Goal: Navigation & Orientation: Find specific page/section

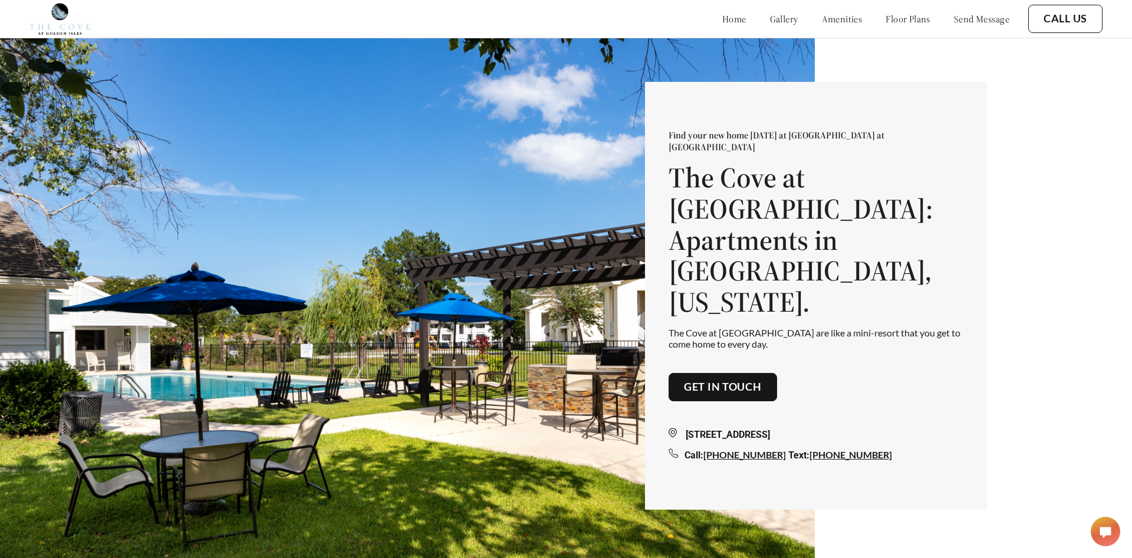
click at [770, 15] on link "gallery" at bounding box center [784, 19] width 28 height 12
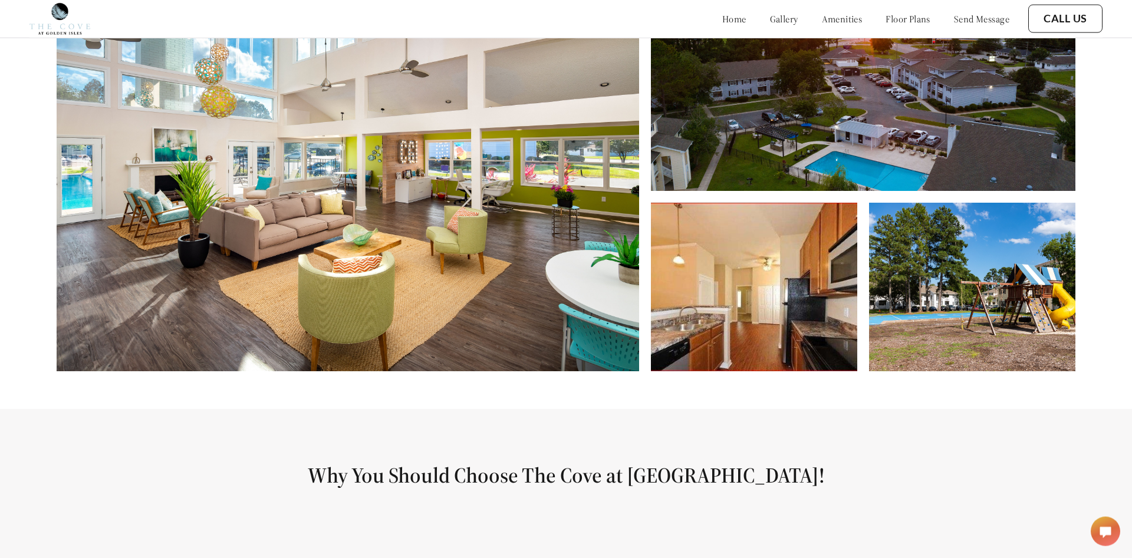
scroll to position [679, 0]
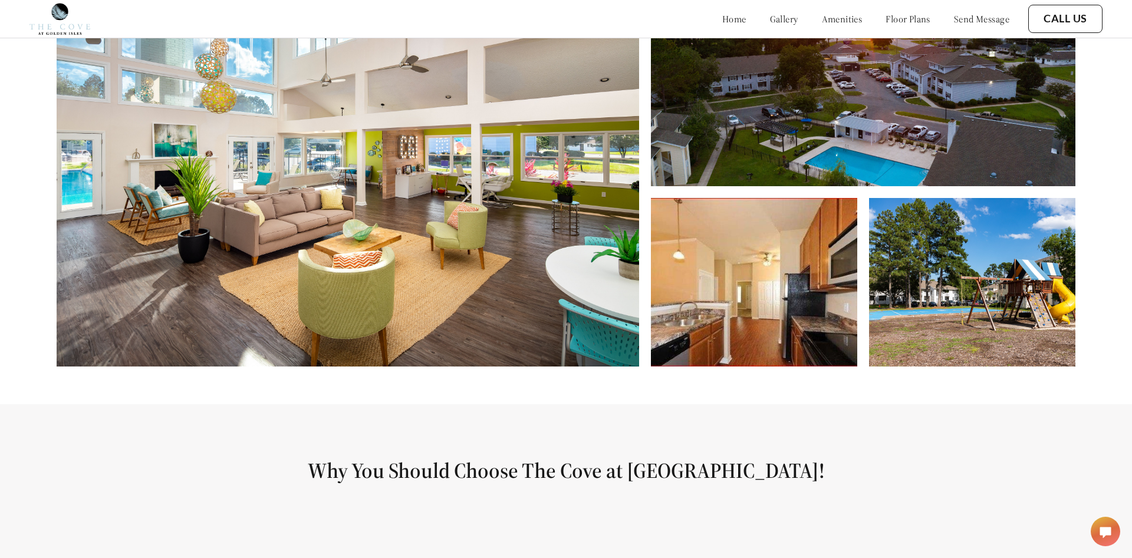
click at [816, 252] on img at bounding box center [754, 282] width 206 height 169
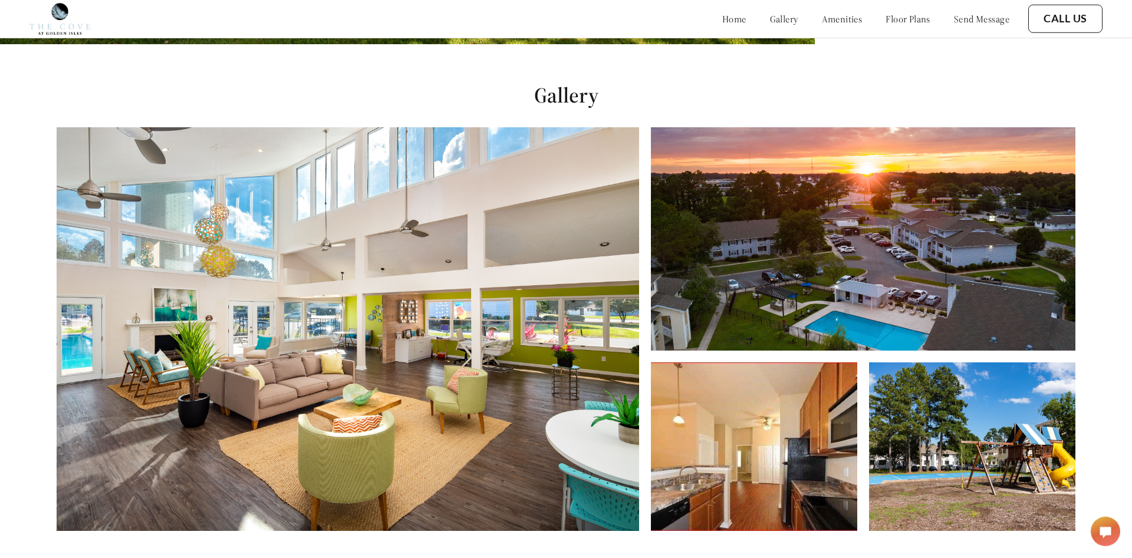
scroll to position [498, 0]
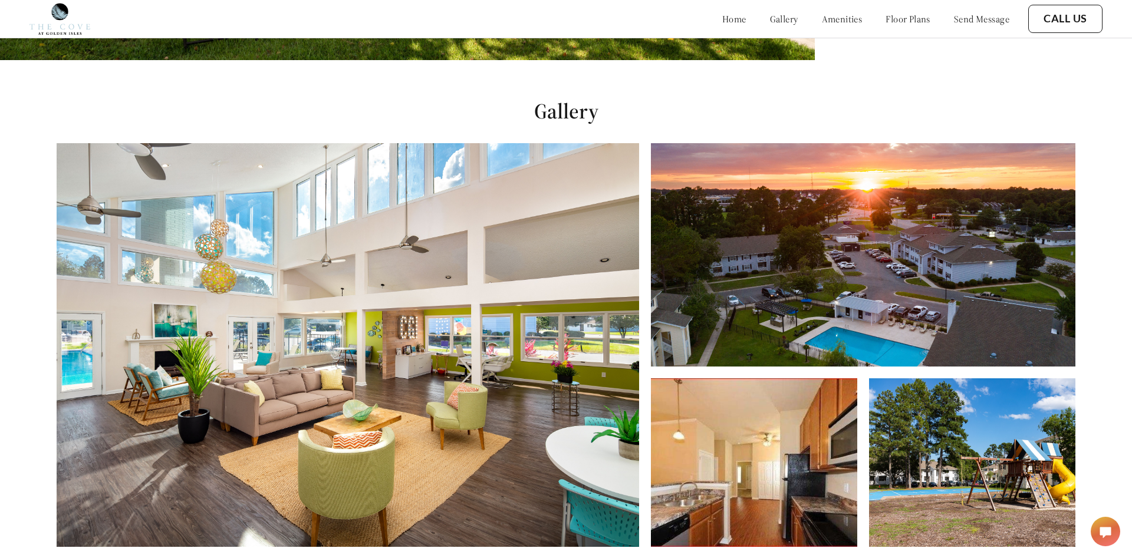
click at [226, 249] on img at bounding box center [348, 345] width 582 height 404
click at [838, 252] on img at bounding box center [863, 254] width 424 height 223
drag, startPoint x: 755, startPoint y: 439, endPoint x: 765, endPoint y: 437, distance: 10.2
click at [756, 437] on img at bounding box center [754, 462] width 206 height 169
click at [1009, 445] on img at bounding box center [972, 462] width 206 height 169
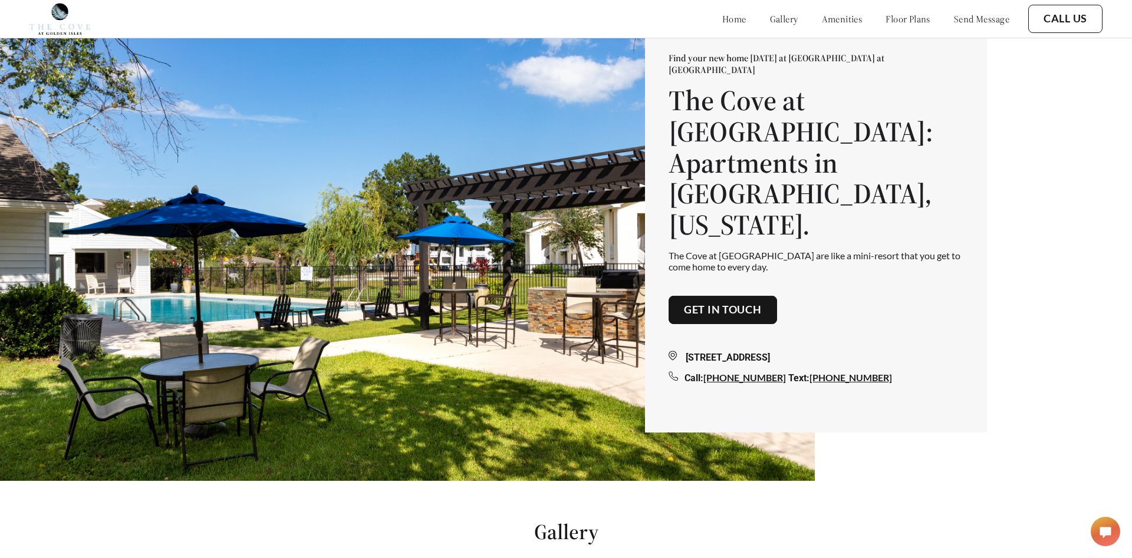
scroll to position [0, 0]
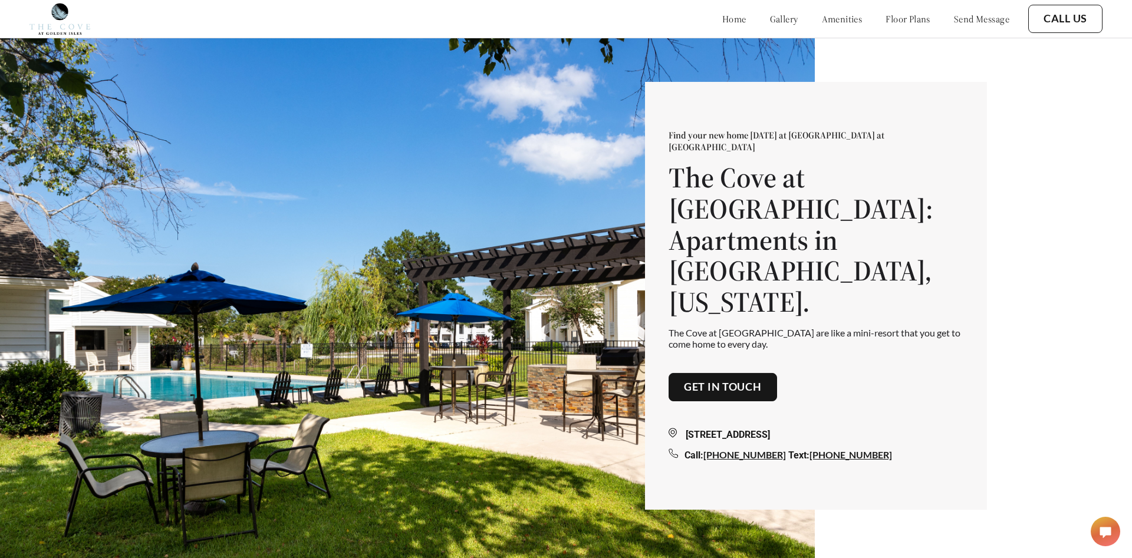
click at [898, 18] on link "floor plans" at bounding box center [907, 19] width 45 height 12
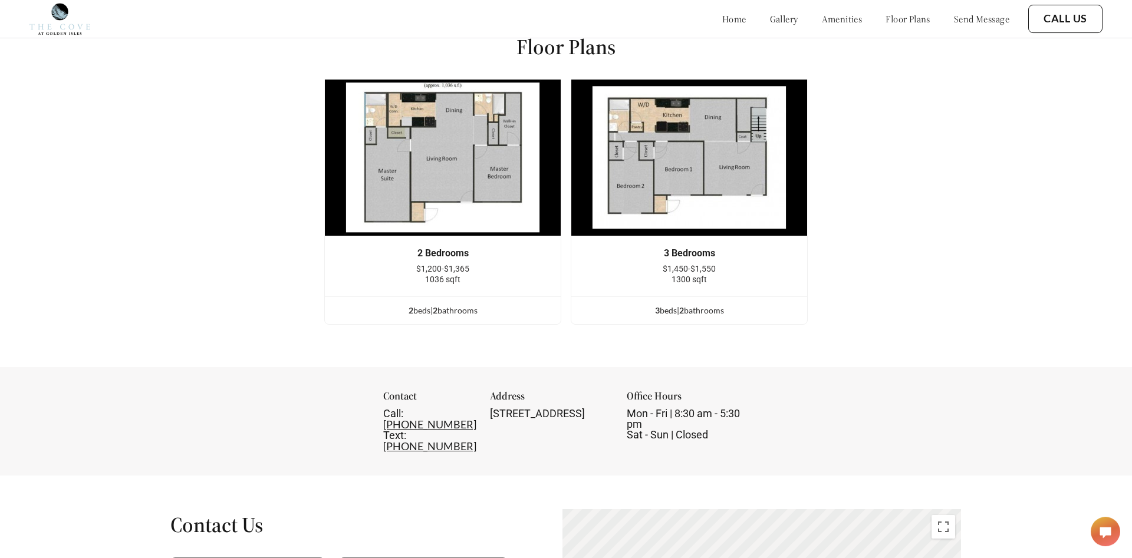
scroll to position [1549, 0]
click at [770, 17] on link "gallery" at bounding box center [784, 19] width 28 height 12
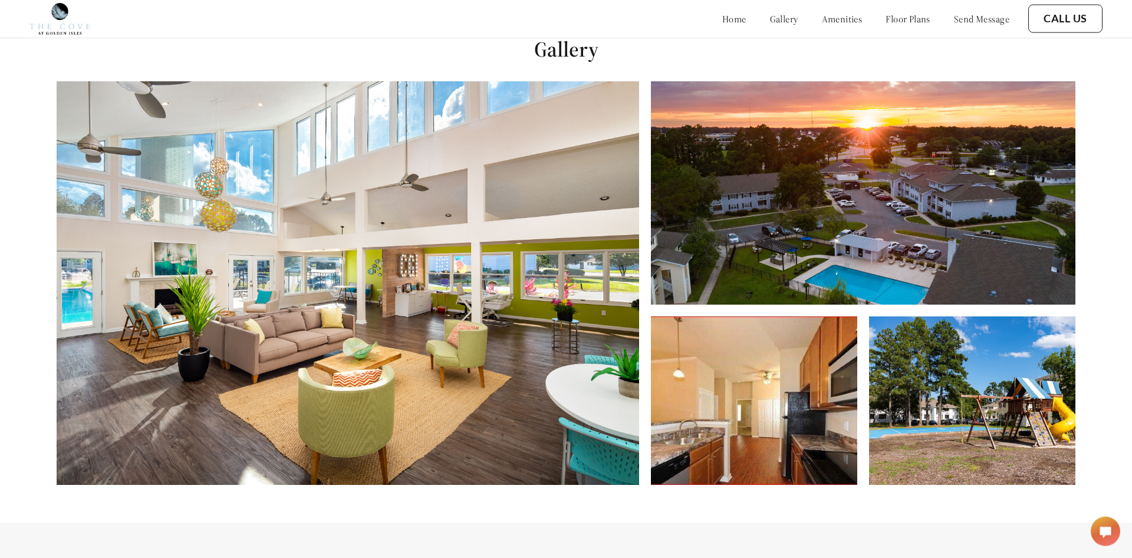
scroll to position [558, 0]
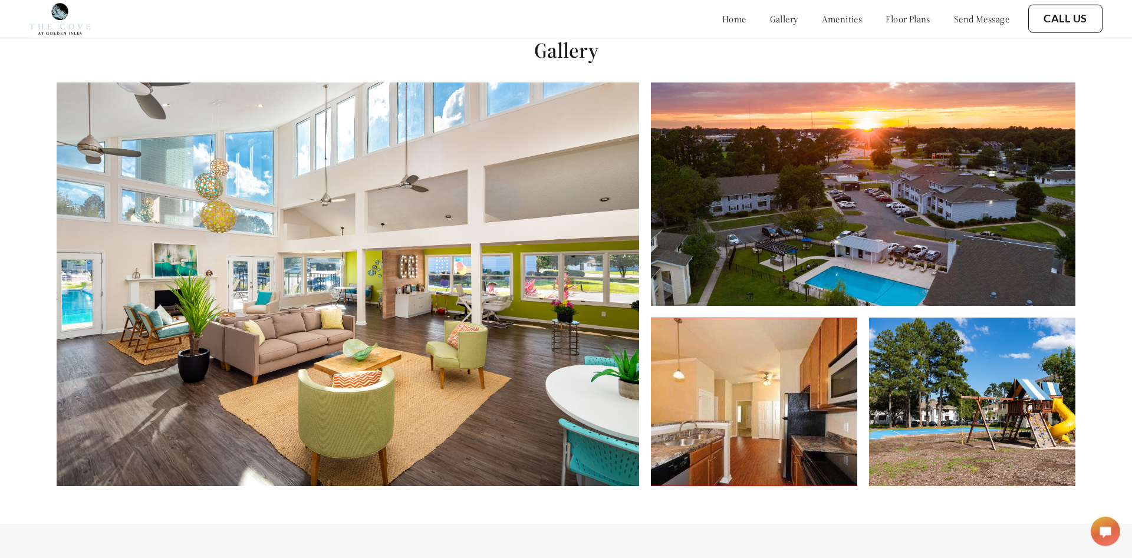
scroll to position [558, 0]
